Goal: Check status: Check status

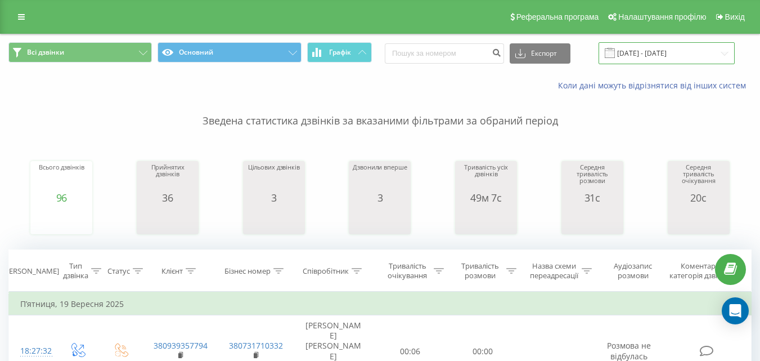
click at [684, 55] on input "[DATE] - [DATE]" at bounding box center [667, 53] width 136 height 22
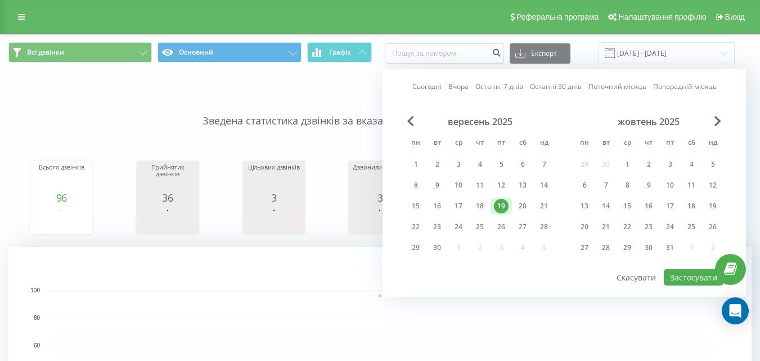
click at [431, 86] on link "Сьогодні" at bounding box center [426, 86] width 29 height 11
click at [684, 272] on button "Застосувати" at bounding box center [694, 277] width 60 height 16
type input "[DATE] - [DATE]"
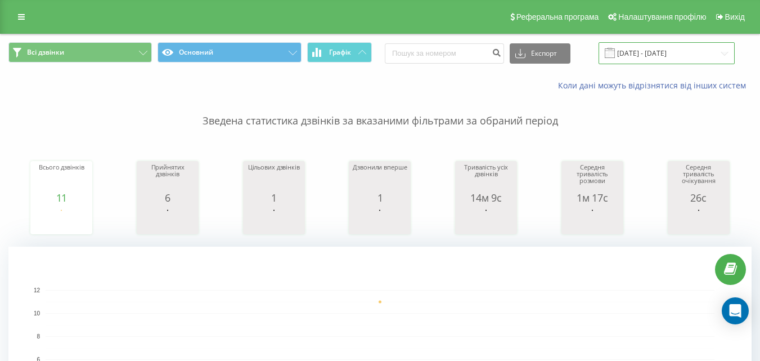
drag, startPoint x: 661, startPoint y: 53, endPoint x: 605, endPoint y: 64, distance: 56.7
click at [660, 53] on input "[DATE] - [DATE]" at bounding box center [667, 53] width 136 height 22
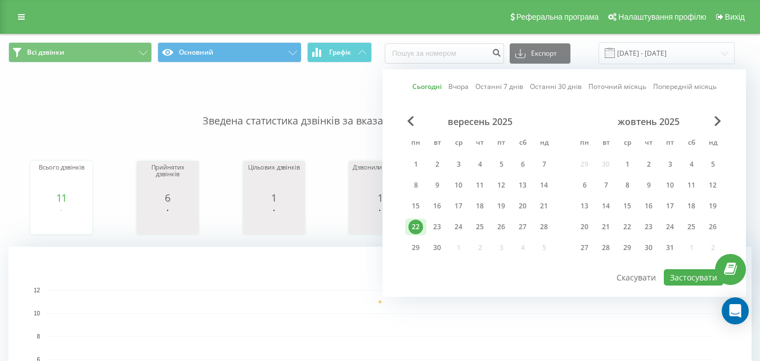
drag, startPoint x: 429, startPoint y: 85, endPoint x: 560, endPoint y: 150, distance: 145.7
click at [429, 85] on link "Сьогодні" at bounding box center [426, 86] width 29 height 11
click at [695, 276] on button "Застосувати" at bounding box center [694, 277] width 60 height 16
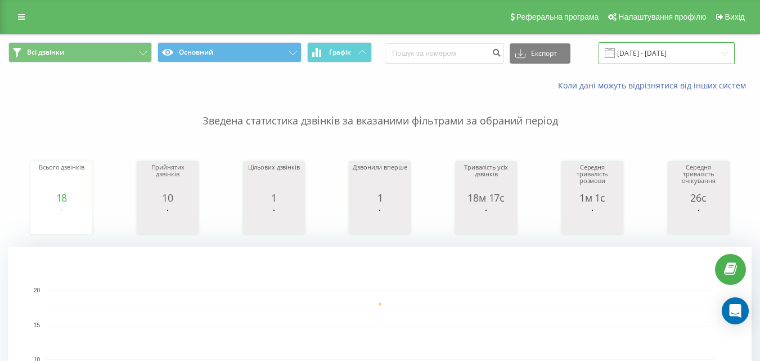
click at [685, 46] on input "[DATE] - [DATE]" at bounding box center [667, 53] width 136 height 22
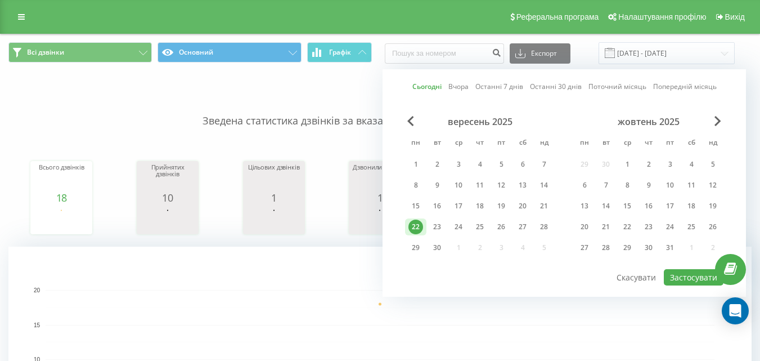
click at [427, 87] on link "Сьогодні" at bounding box center [426, 86] width 29 height 11
click at [685, 275] on button "Застосувати" at bounding box center [694, 277] width 60 height 16
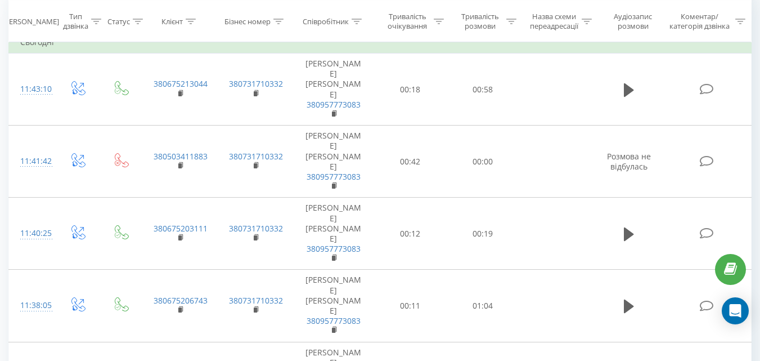
scroll to position [506, 0]
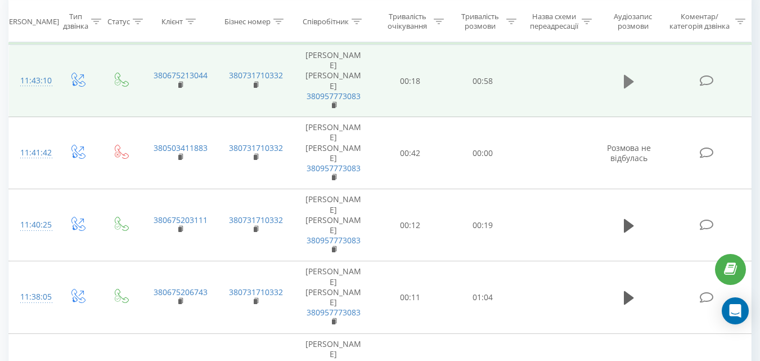
click at [631, 79] on icon at bounding box center [629, 81] width 10 height 14
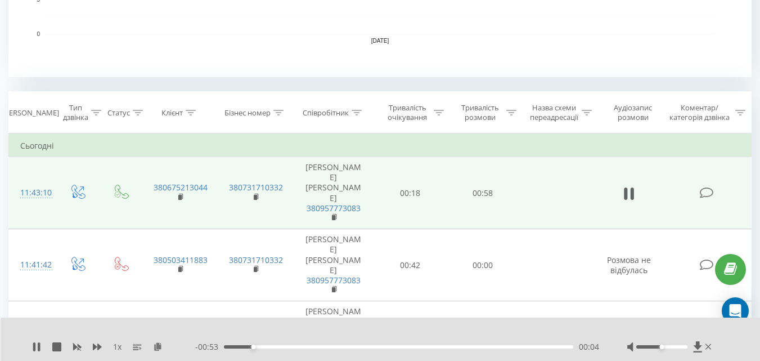
scroll to position [394, 0]
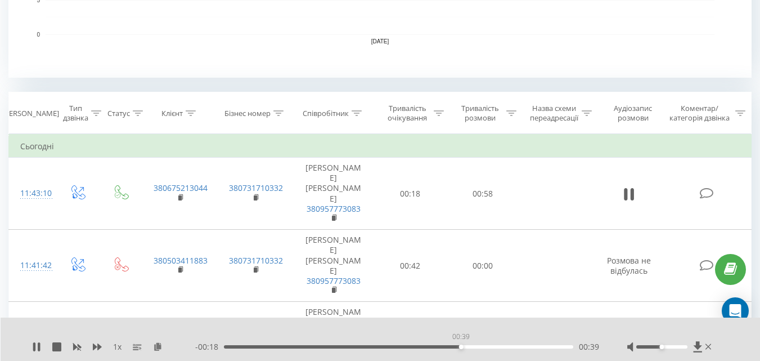
click at [461, 346] on div "00:39" at bounding box center [398, 346] width 349 height 3
click at [449, 345] on div "00:37" at bounding box center [398, 346] width 349 height 3
click at [440, 346] on div "00:38" at bounding box center [398, 346] width 349 height 3
drag, startPoint x: 37, startPoint y: 344, endPoint x: 105, endPoint y: 360, distance: 70.5
click at [37, 344] on icon at bounding box center [36, 346] width 9 height 9
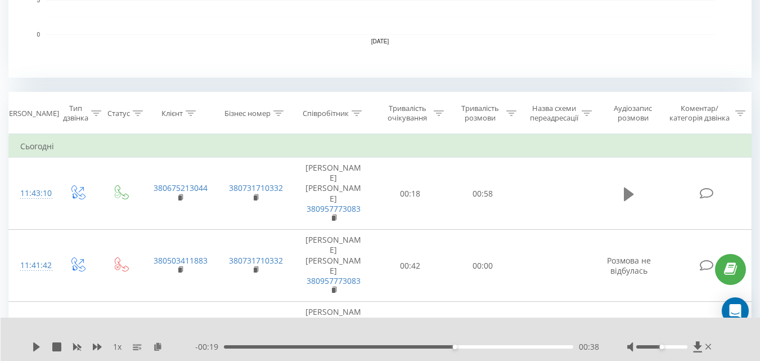
click at [632, 186] on icon at bounding box center [629, 194] width 10 height 16
click at [444, 346] on div "00:51" at bounding box center [398, 346] width 349 height 3
click at [435, 347] on div "00:35" at bounding box center [398, 346] width 349 height 3
click at [429, 348] on div "00:36" at bounding box center [398, 346] width 349 height 3
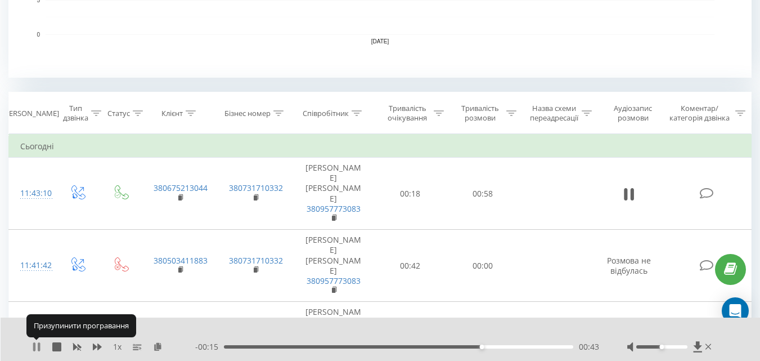
click at [36, 346] on icon at bounding box center [36, 346] width 9 height 9
